Goal: Task Accomplishment & Management: Manage account settings

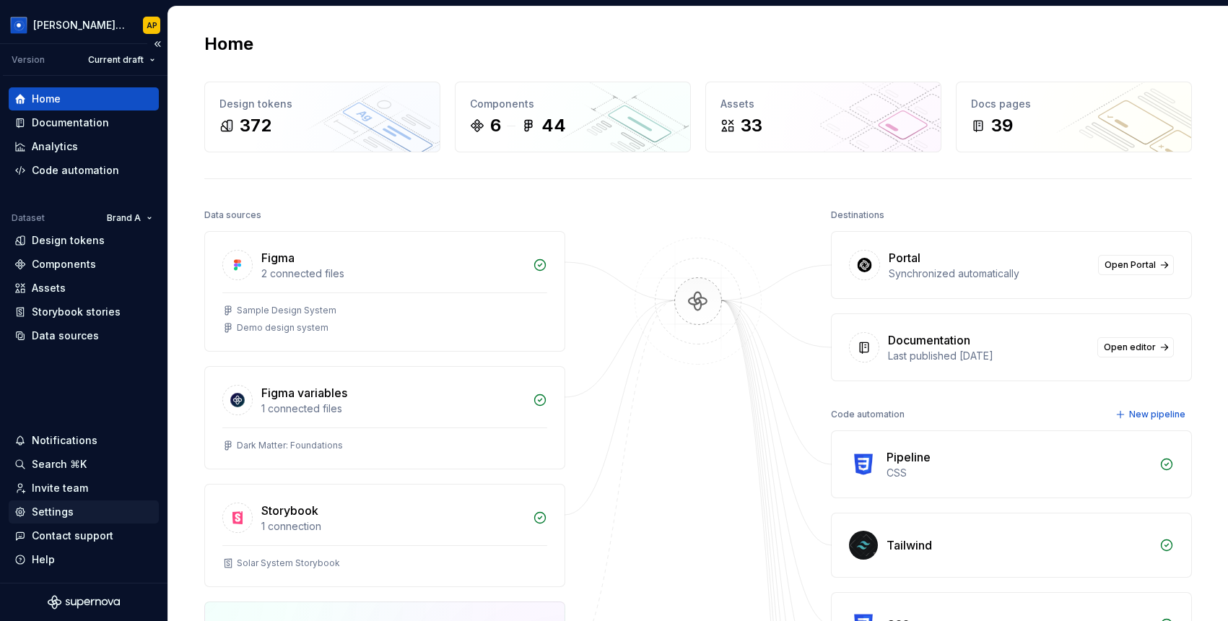
click at [57, 507] on div "Settings" at bounding box center [53, 512] width 42 height 14
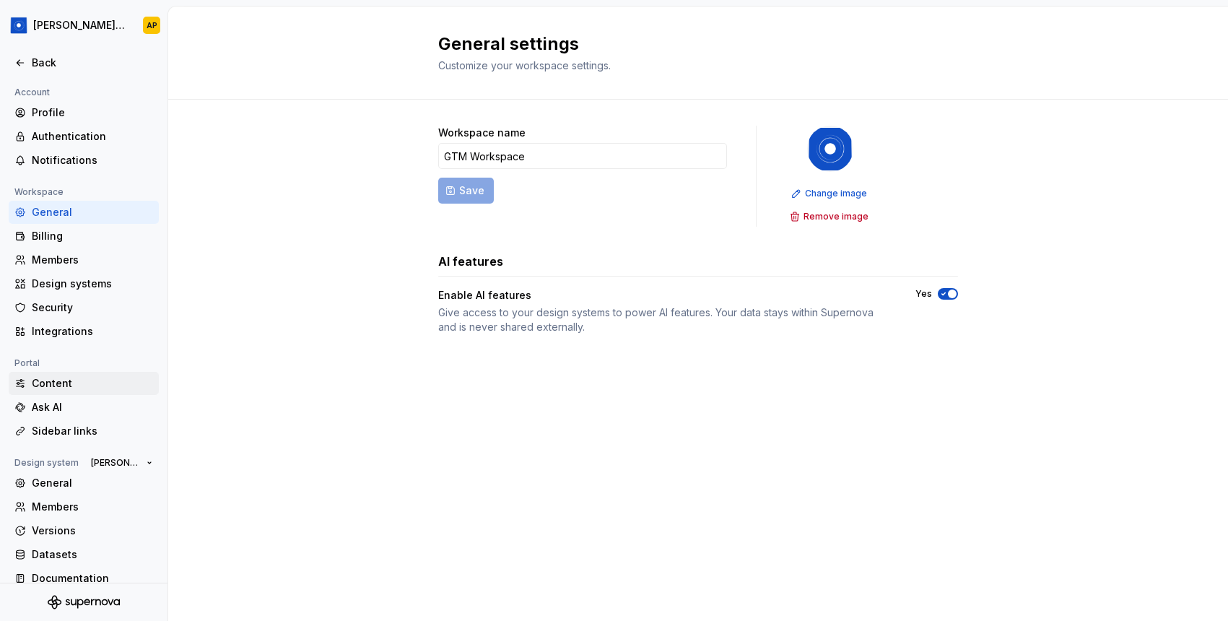
click at [53, 385] on div "Content" at bounding box center [92, 383] width 121 height 14
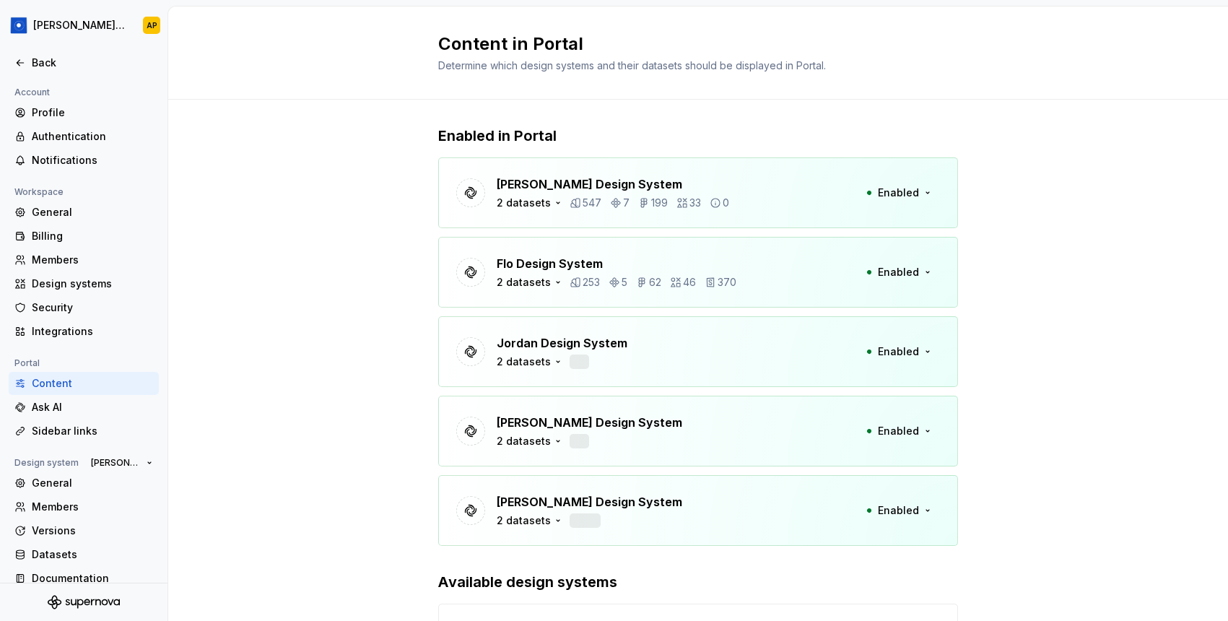
scroll to position [103, 0]
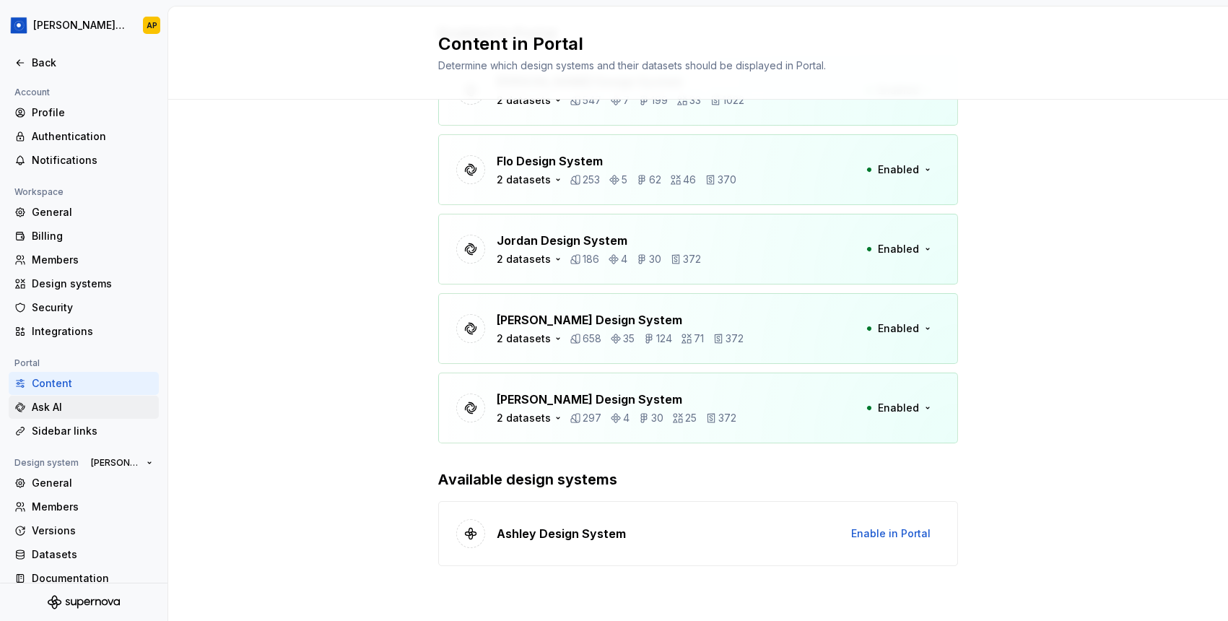
click at [62, 407] on div "Ask AI" at bounding box center [92, 407] width 121 height 14
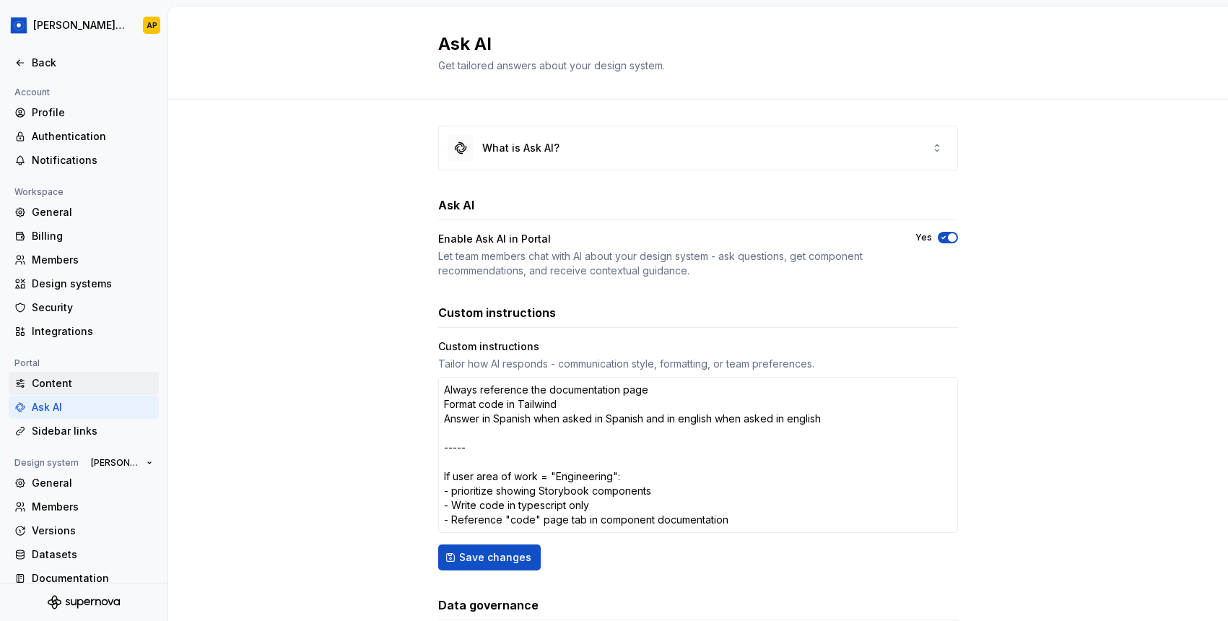
click at [49, 384] on div "Content" at bounding box center [92, 383] width 121 height 14
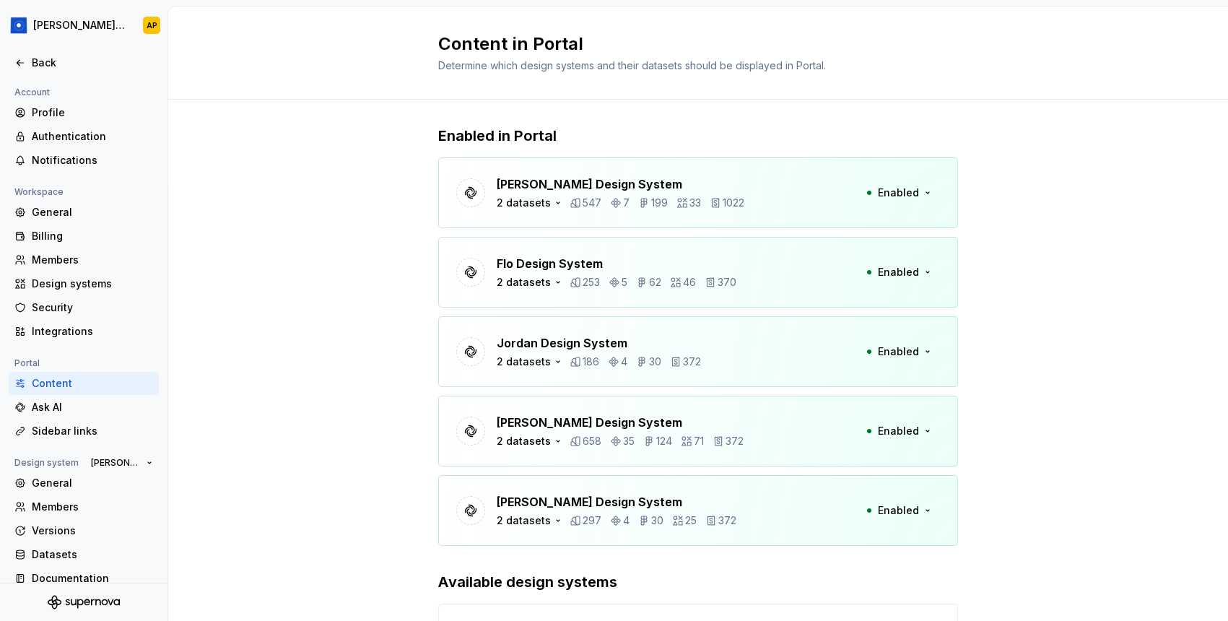
scroll to position [103, 0]
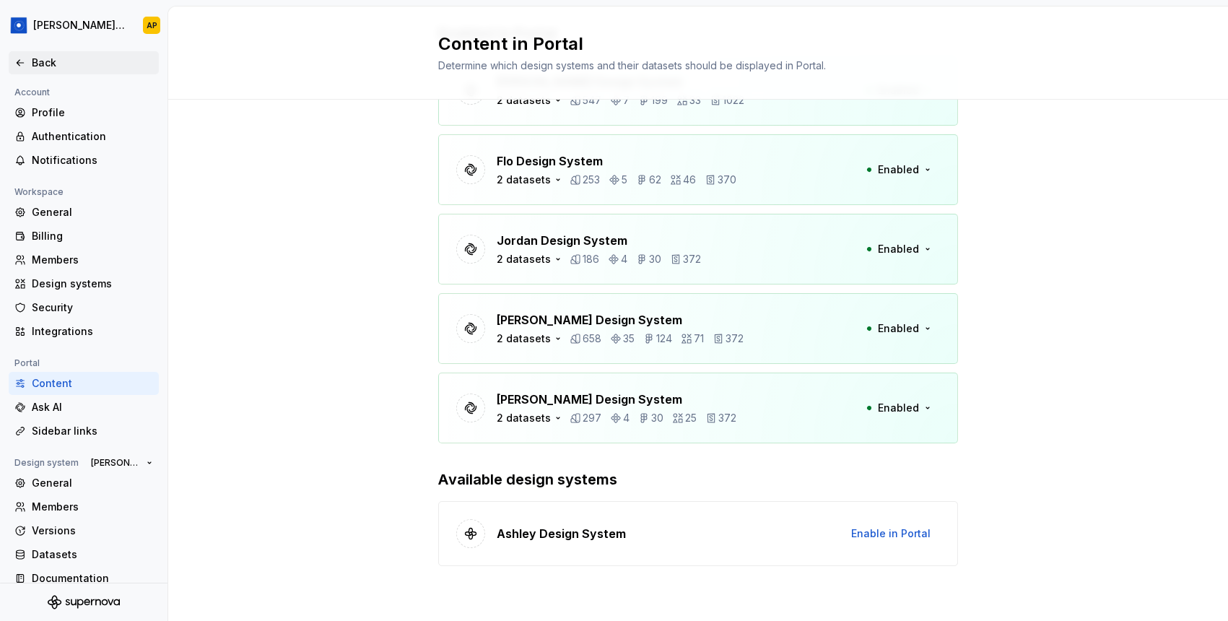
click at [48, 60] on div "Back" at bounding box center [92, 63] width 121 height 14
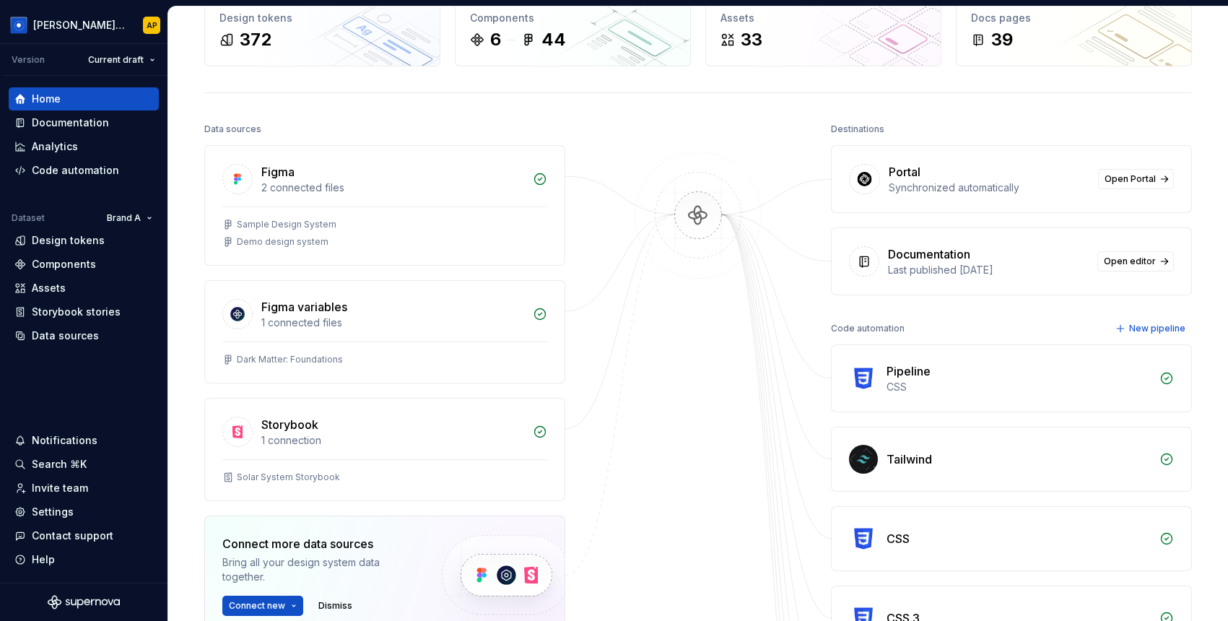
scroll to position [58, 0]
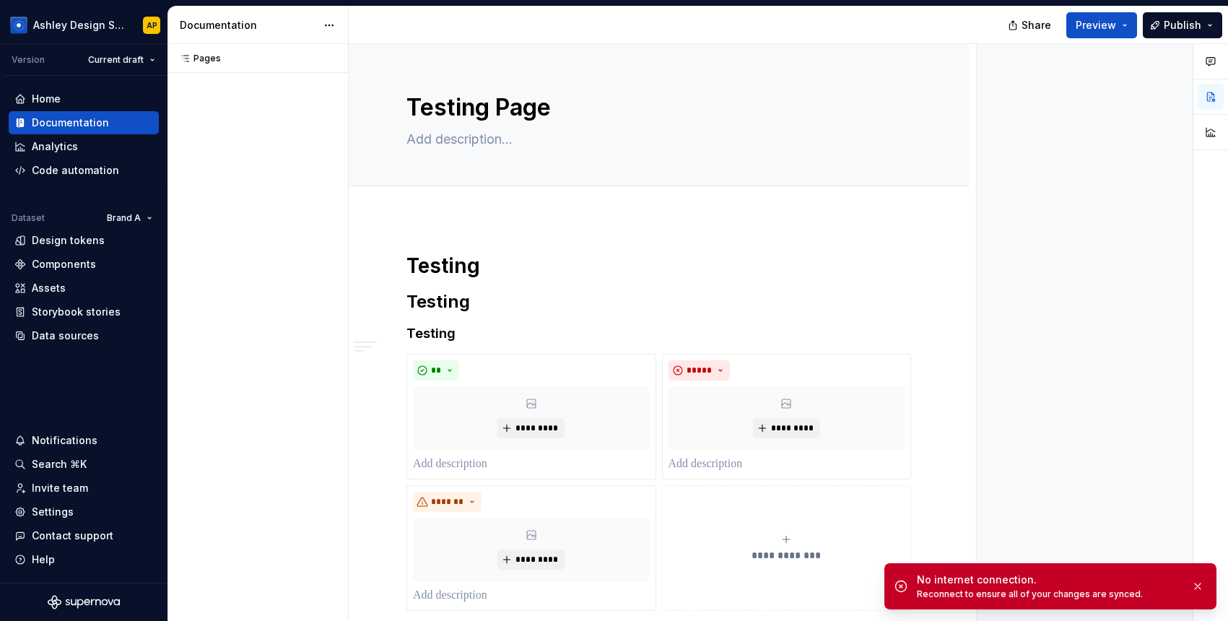
type textarea "*"
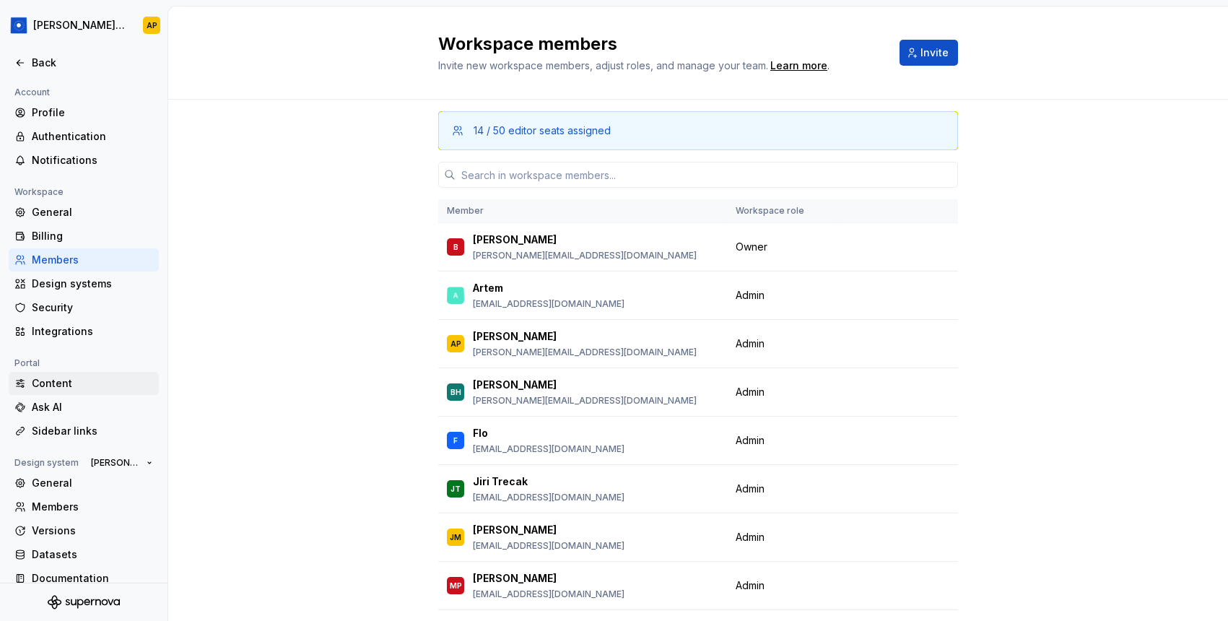
click at [71, 383] on div "Content" at bounding box center [92, 383] width 121 height 14
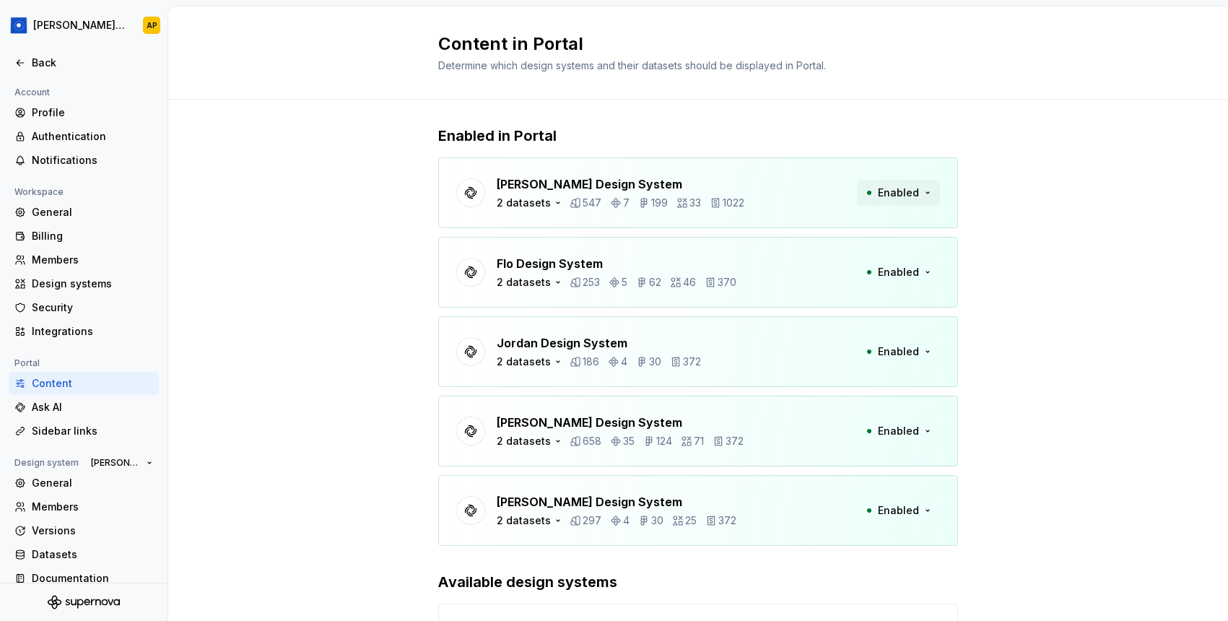
click at [899, 199] on span "Enabled" at bounding box center [898, 193] width 41 height 14
click at [538, 206] on div "2 datasets" at bounding box center [524, 203] width 54 height 14
click at [510, 224] on icon at bounding box center [511, 226] width 12 height 12
click at [508, 224] on div at bounding box center [511, 226] width 12 height 12
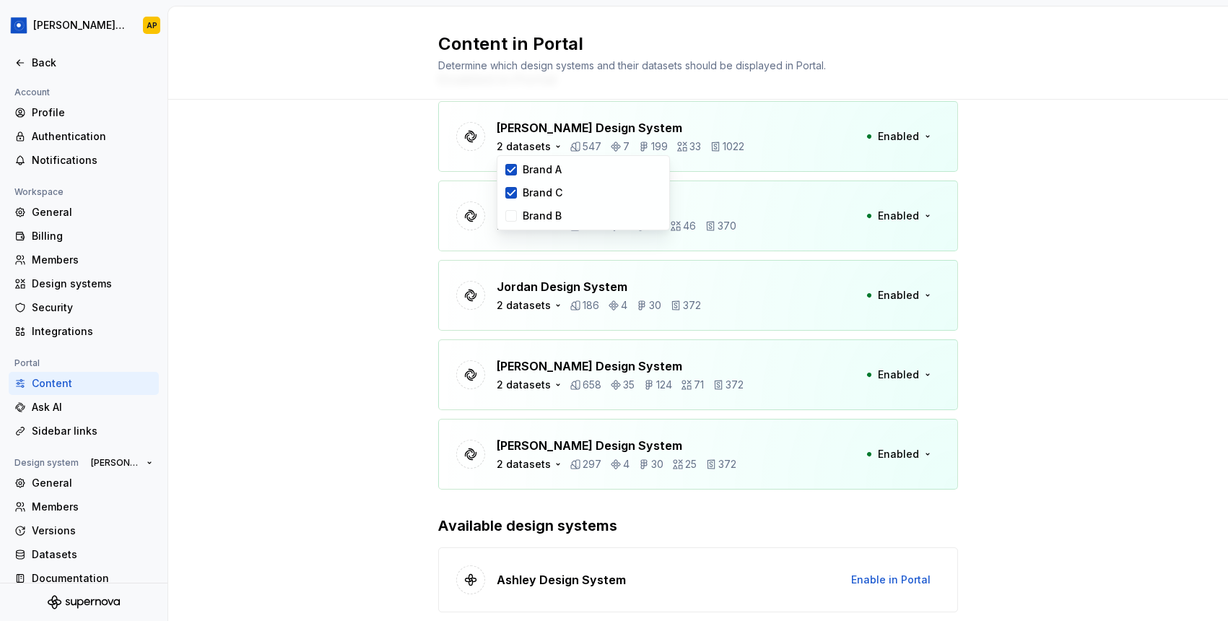
scroll to position [103, 0]
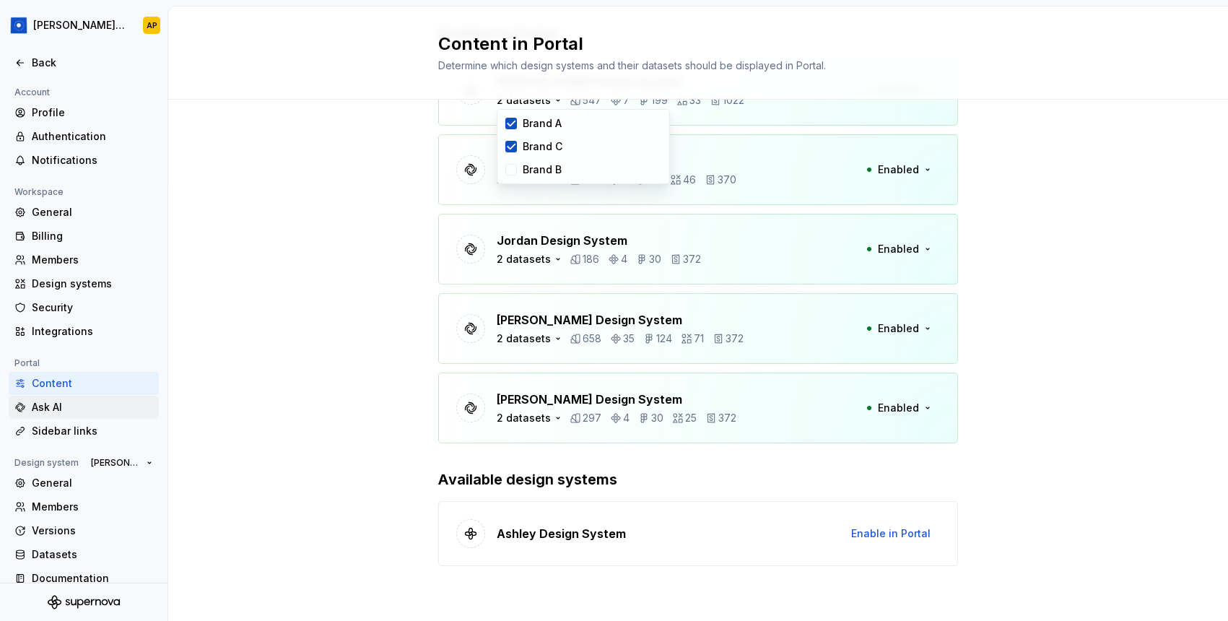
click at [66, 406] on div "Ask AI" at bounding box center [92, 407] width 121 height 14
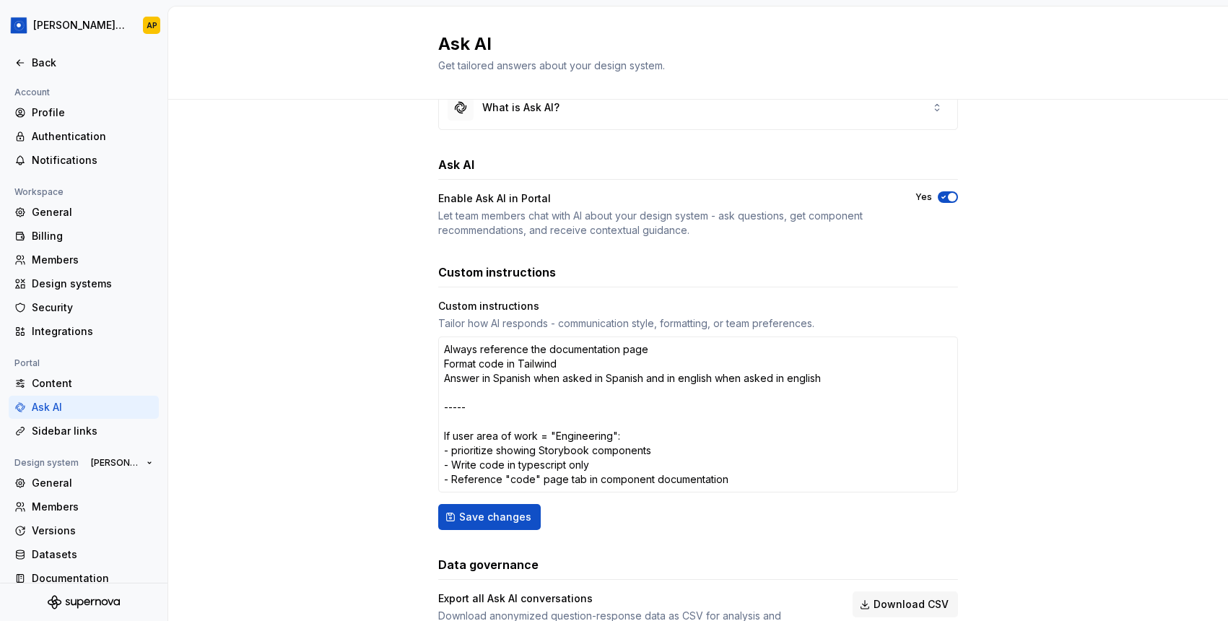
scroll to position [61, 0]
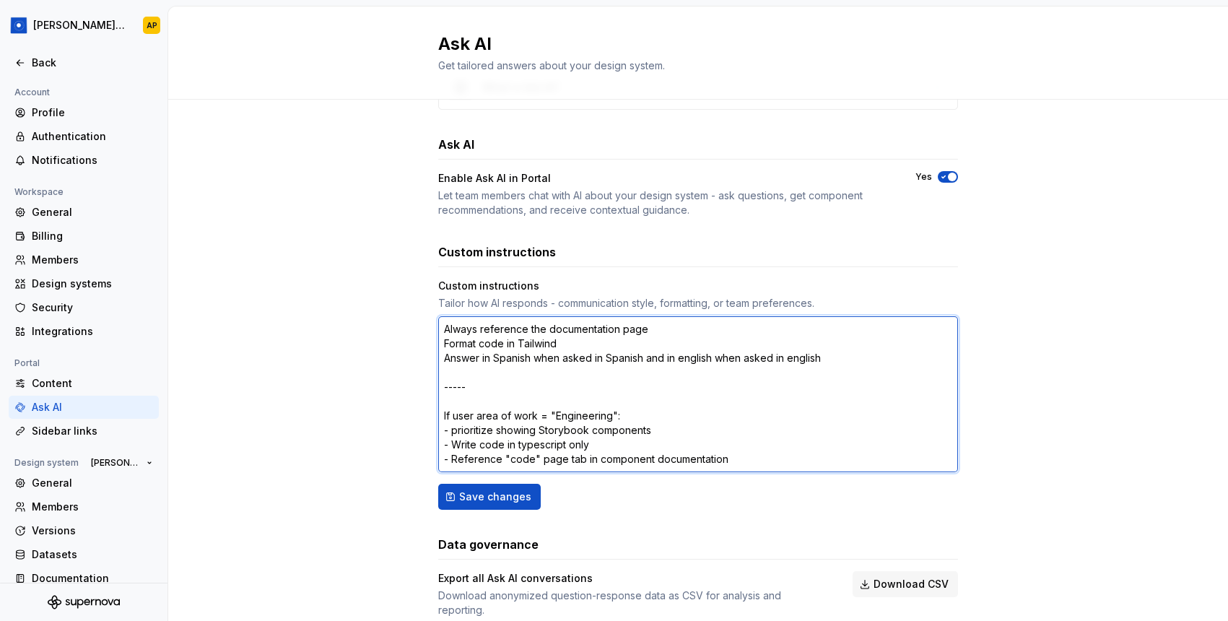
drag, startPoint x: 565, startPoint y: 346, endPoint x: 442, endPoint y: 344, distance: 123.5
click at [442, 344] on textarea "Always reference the documentation page Format code in Tailwind Answer in Spani…" at bounding box center [698, 394] width 520 height 156
click at [477, 365] on textarea "Always reference the documentation page Format code in Tailwind Answer in Spani…" at bounding box center [698, 394] width 520 height 156
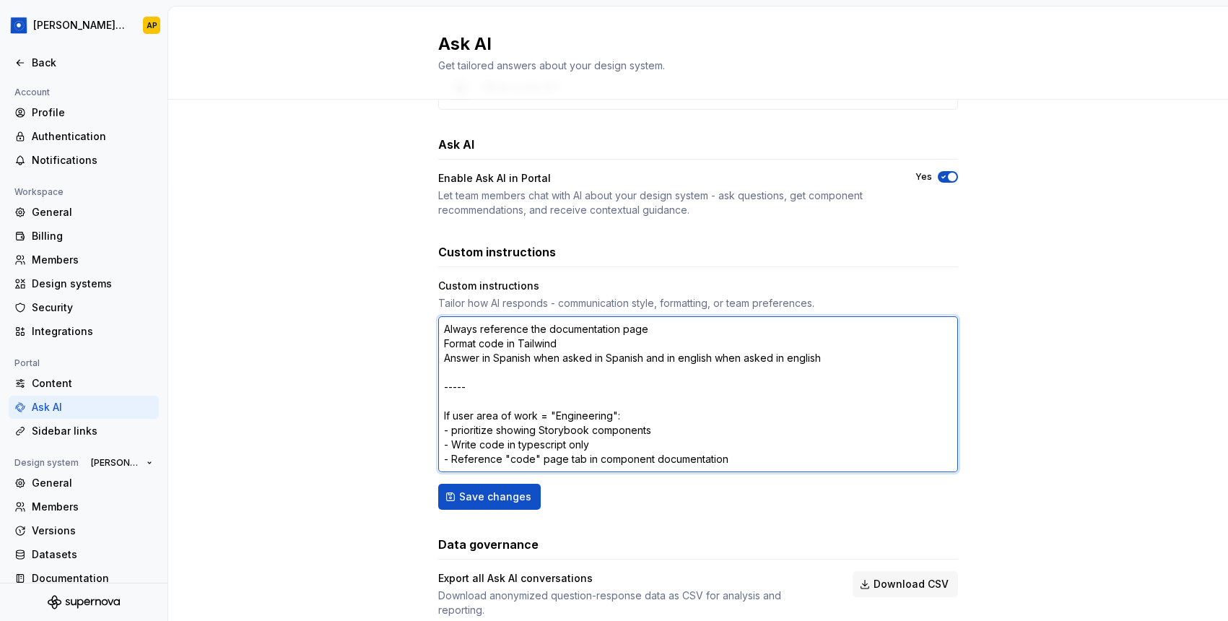
click at [476, 359] on textarea "Always reference the documentation page Format code in Tailwind Answer in Spani…" at bounding box center [698, 394] width 520 height 156
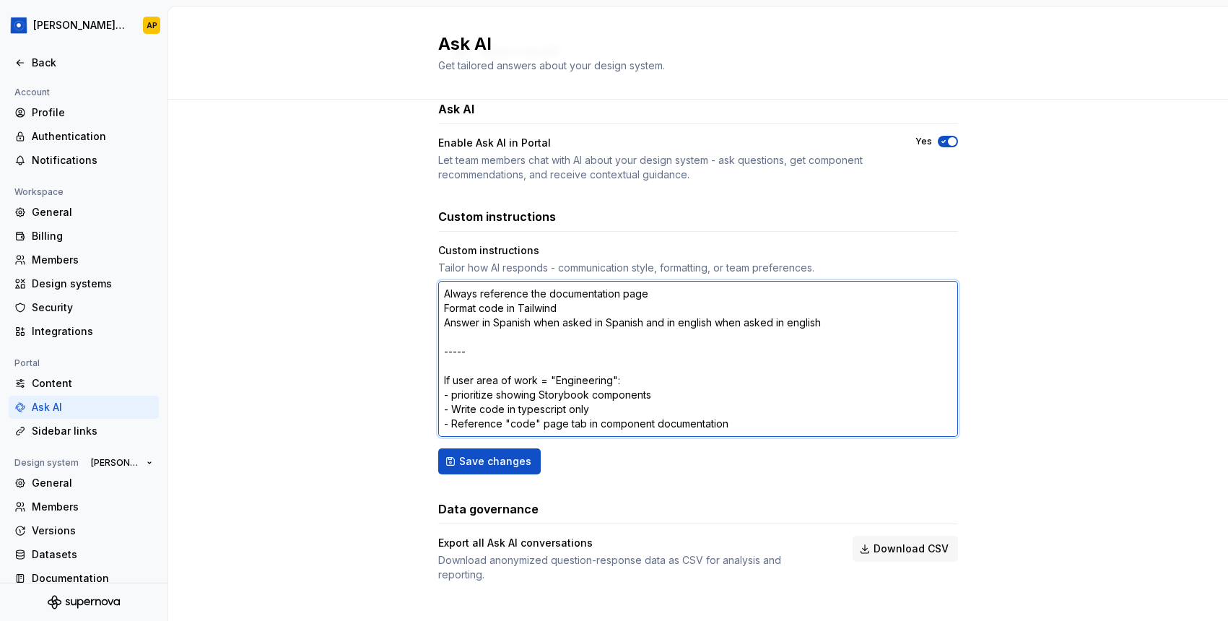
scroll to position [97, 0]
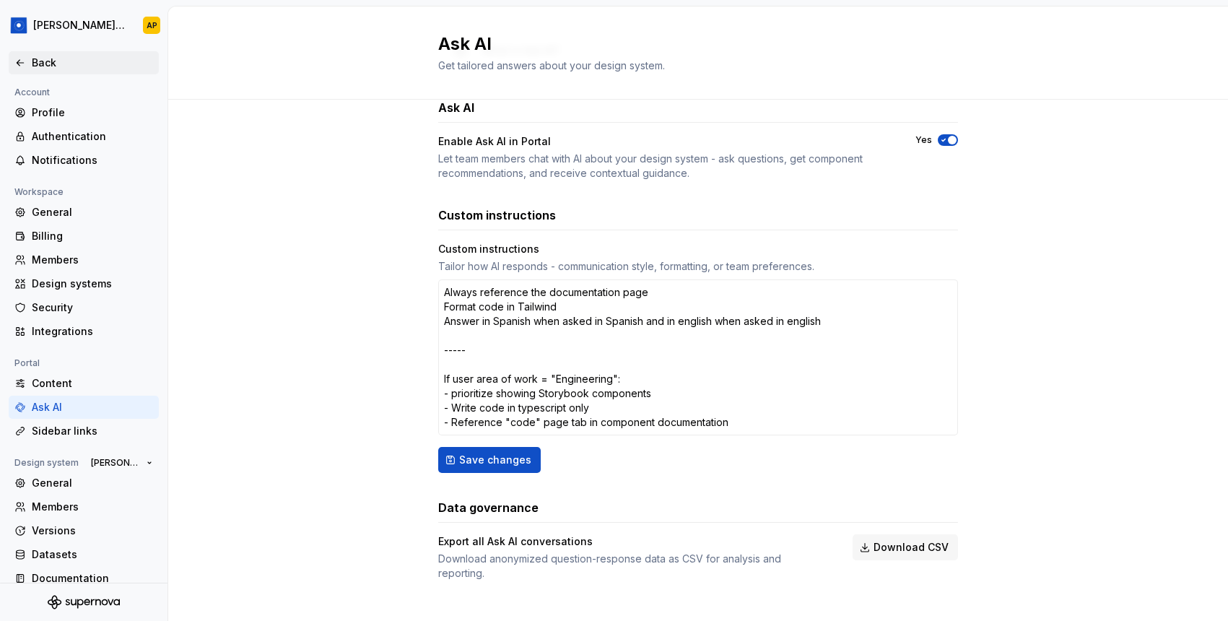
type textarea "*"
click at [87, 61] on div "Back" at bounding box center [92, 63] width 121 height 14
